Goal: Ask a question: Seek information or help from site administrators or community

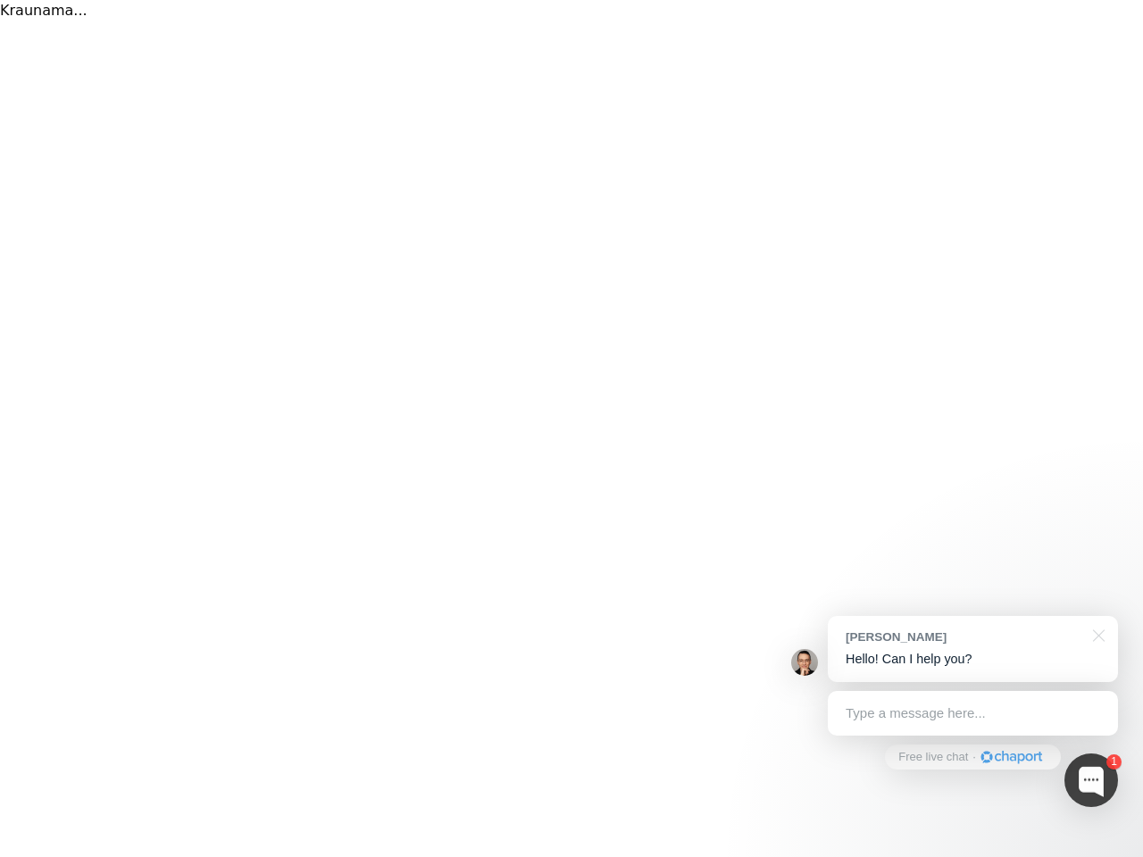
click at [572, 429] on div "Kraunama..." at bounding box center [571, 428] width 1143 height 857
click at [1091, 781] on div at bounding box center [1092, 781] width 54 height 54
click at [973, 649] on div "[PERSON_NAME] Hello! Can I help you?" at bounding box center [973, 649] width 290 height 66
click at [1096, 634] on div at bounding box center [950, 456] width 335 height 596
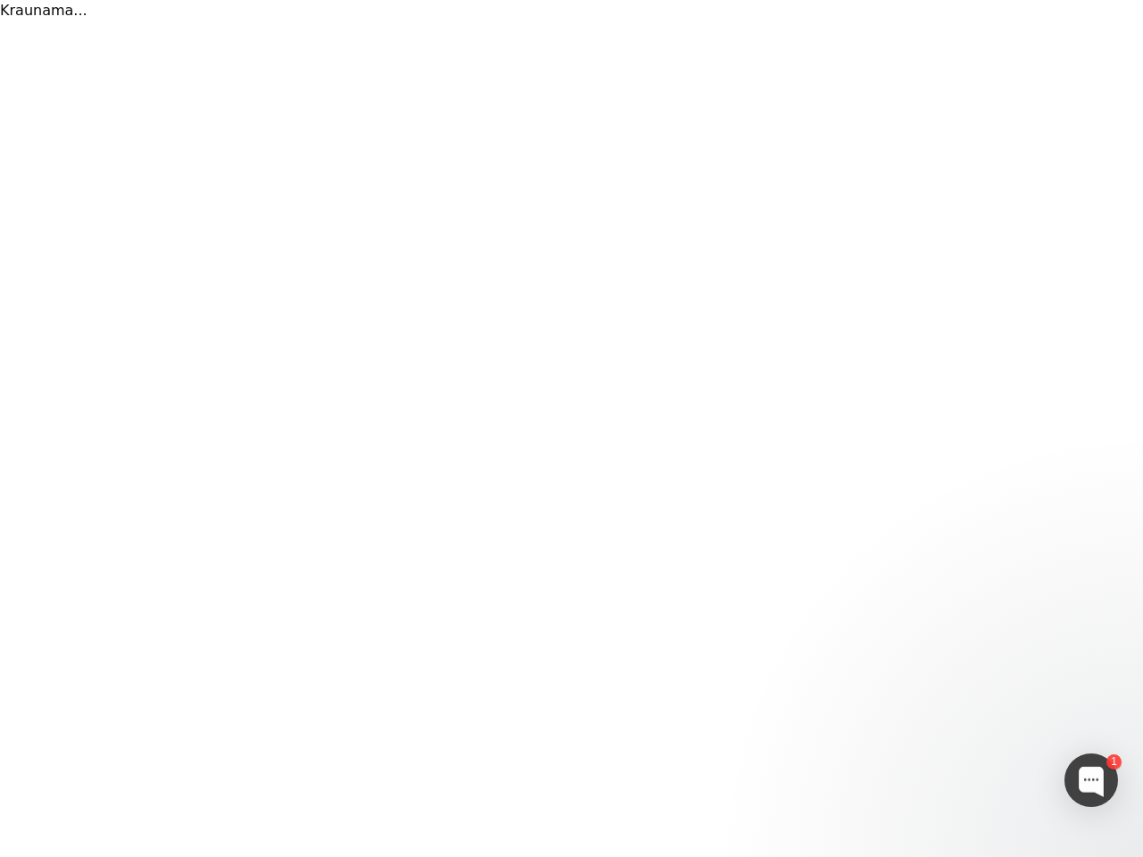
click at [973, 714] on div at bounding box center [950, 575] width 335 height 356
